Goal: Information Seeking & Learning: Learn about a topic

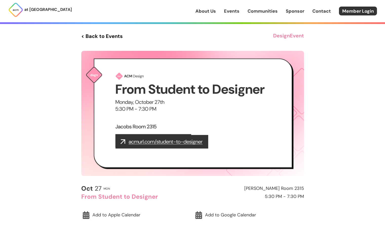
click at [102, 32] on link "< Back to Events" at bounding box center [101, 36] width 41 height 9
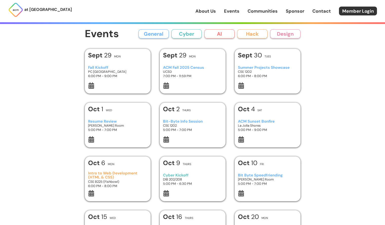
click at [258, 73] on h3 "CSE 1202" at bounding box center [267, 72] width 59 height 4
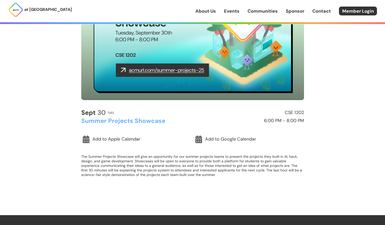
drag, startPoint x: 178, startPoint y: 58, endPoint x: 177, endPoint y: 55, distance: 2.7
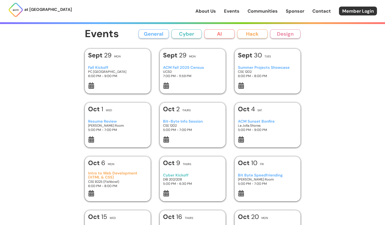
click at [94, 117] on div "Resume Review [PERSON_NAME] Room 5:00 PM - 7:00 PM" at bounding box center [117, 125] width 59 height 21
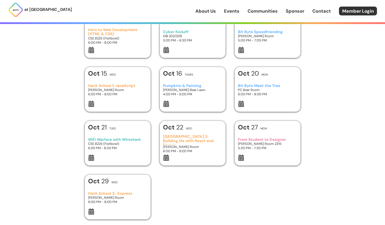
scroll to position [152, 0]
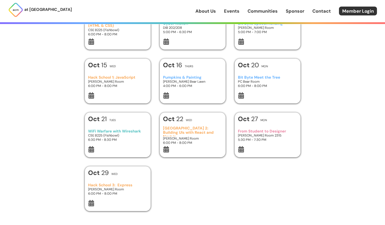
click at [118, 80] on h3 "[PERSON_NAME] Room" at bounding box center [117, 81] width 59 height 4
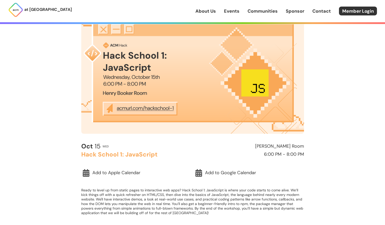
scroll to position [51, 0]
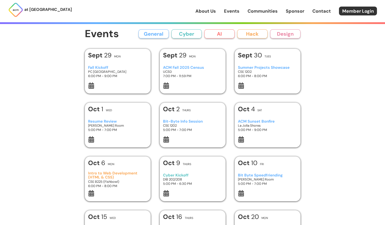
click at [186, 34] on button "Cyber" at bounding box center [186, 33] width 30 height 9
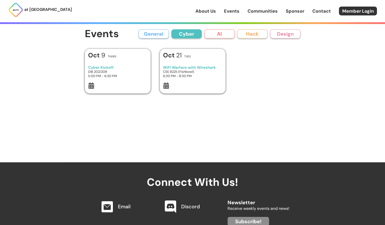
click at [101, 71] on h3 "DIB 202/208" at bounding box center [117, 72] width 59 height 4
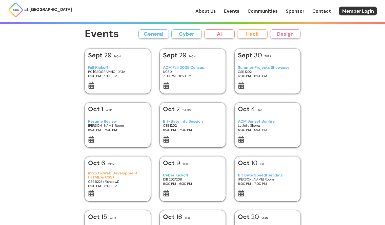
click at [258, 35] on button "Design" at bounding box center [285, 33] width 30 height 9
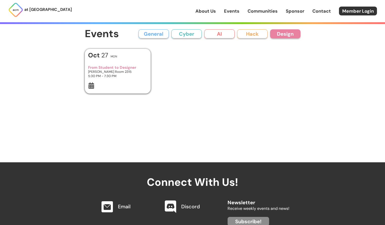
click at [255, 33] on button "Hack" at bounding box center [252, 33] width 30 height 9
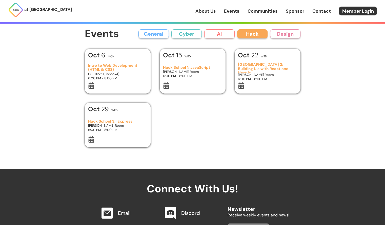
click at [213, 34] on button "AI" at bounding box center [219, 33] width 30 height 9
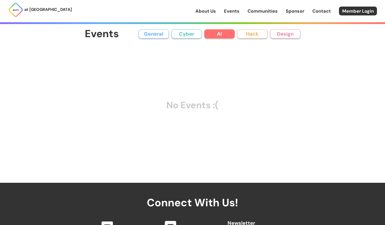
click at [250, 36] on button "Hack" at bounding box center [252, 33] width 30 height 9
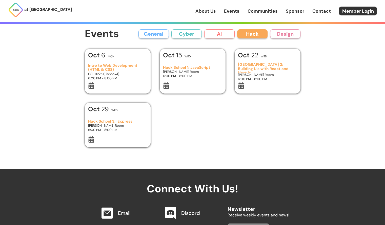
click at [161, 32] on button "General" at bounding box center [153, 33] width 30 height 9
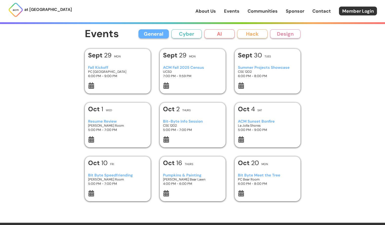
click at [149, 32] on button "General" at bounding box center [153, 33] width 30 height 9
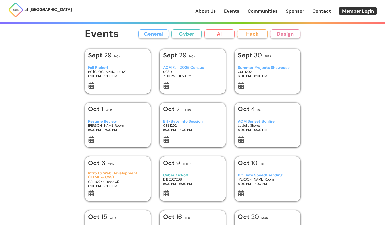
click at [149, 32] on button "General" at bounding box center [153, 33] width 30 height 9
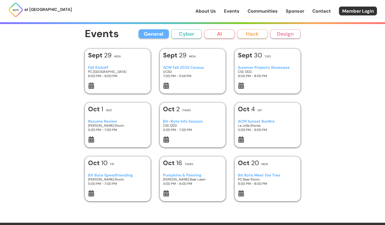
click at [184, 71] on h3 "UCSD" at bounding box center [192, 72] width 59 height 4
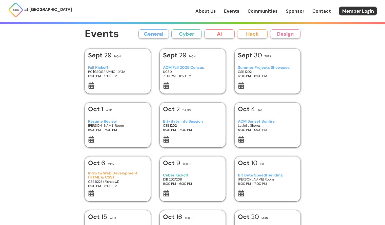
click at [110, 58] on h1 "[DATE]" at bounding box center [100, 55] width 24 height 6
